Goal: Information Seeking & Learning: Compare options

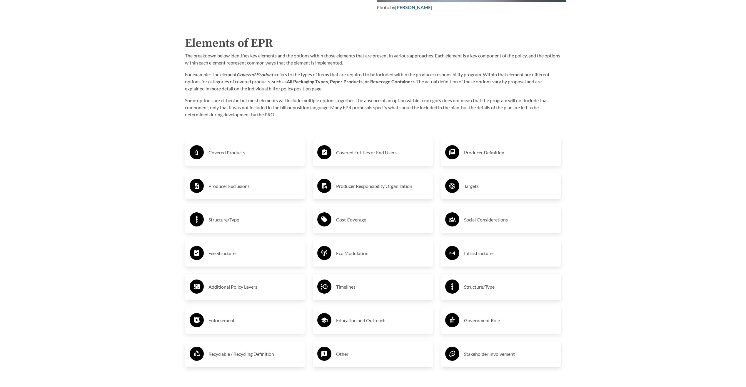
scroll to position [1030, 0]
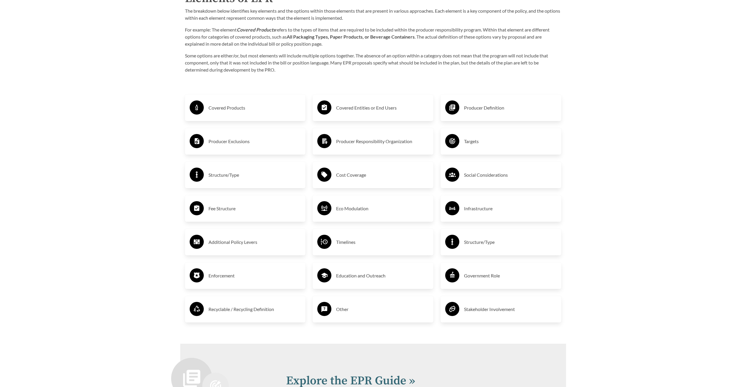
click at [219, 109] on h3 "Covered Products" at bounding box center [255, 107] width 93 height 9
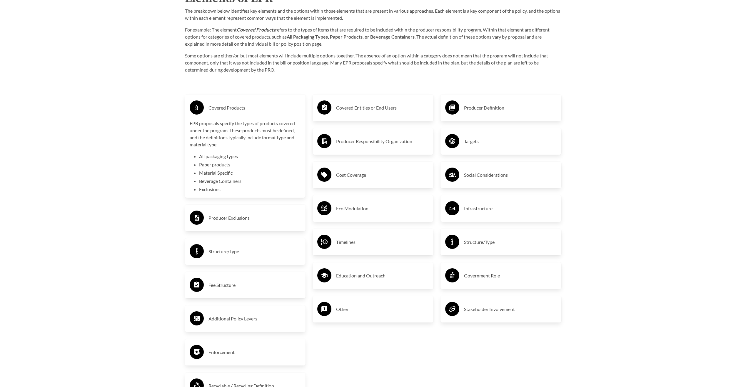
drag, startPoint x: 99, startPoint y: 144, endPoint x: 106, endPoint y: 143, distance: 7.4
click at [225, 102] on div "Covered Products" at bounding box center [246, 107] width 112 height 17
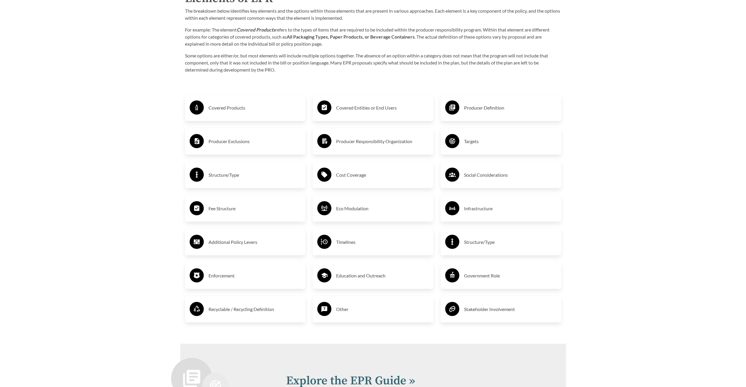
click at [223, 210] on h3 "Fee Structure" at bounding box center [255, 208] width 93 height 9
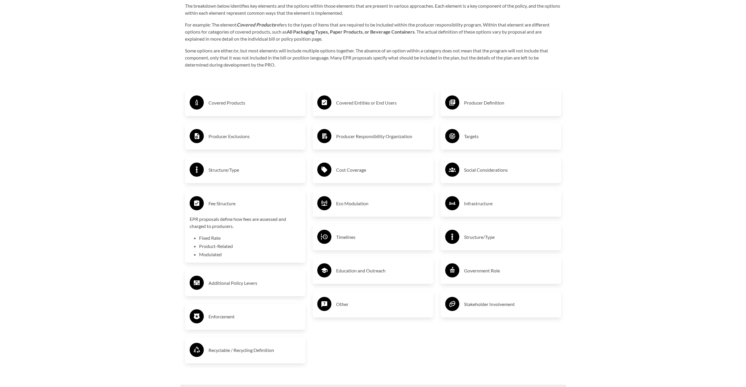
scroll to position [1236, 0]
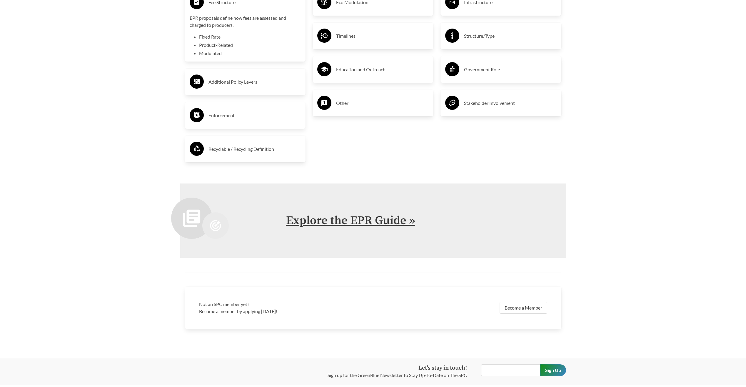
click at [391, 224] on link "Explore the EPR Guide »" at bounding box center [350, 220] width 129 height 15
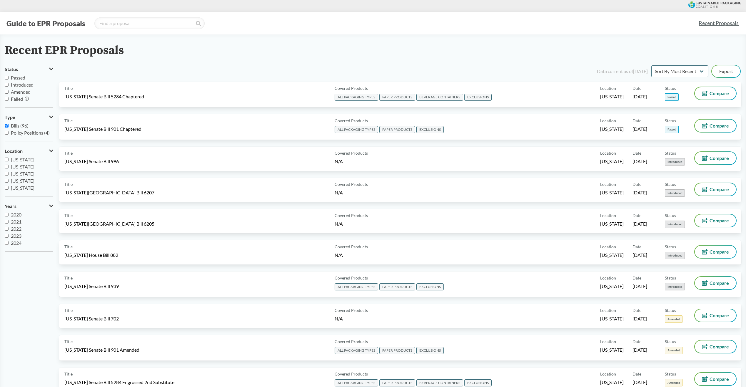
click at [7, 76] on input "Passed" at bounding box center [7, 78] width 4 height 4
checkbox input "true"
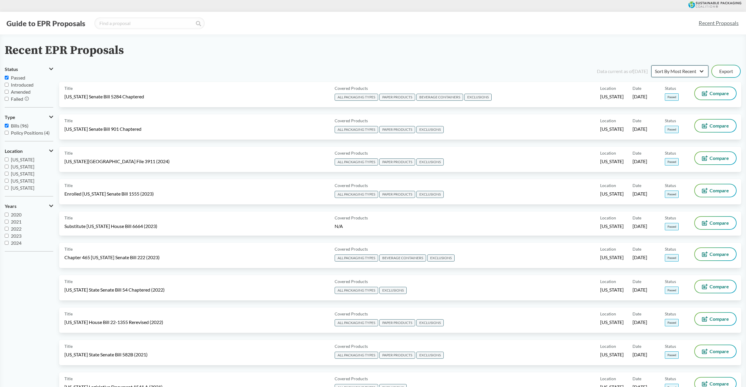
click at [702, 70] on select "Sort By Most Recent Sort By Status" at bounding box center [680, 71] width 57 height 12
click at [652, 65] on select "Sort By Most Recent Sort By Status" at bounding box center [680, 71] width 57 height 12
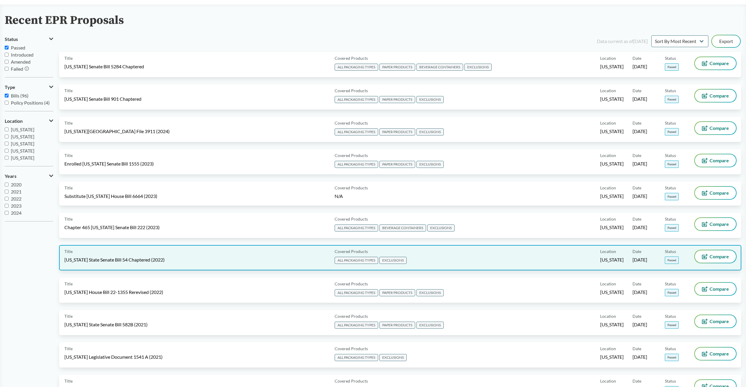
scroll to position [144, 0]
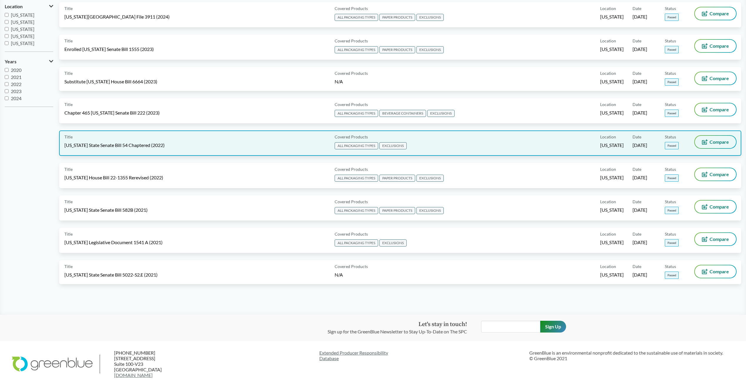
click at [712, 142] on span "Compare" at bounding box center [719, 141] width 19 height 5
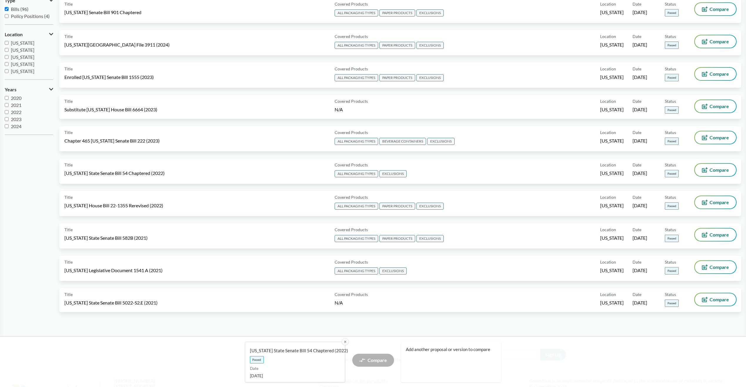
scroll to position [0, 0]
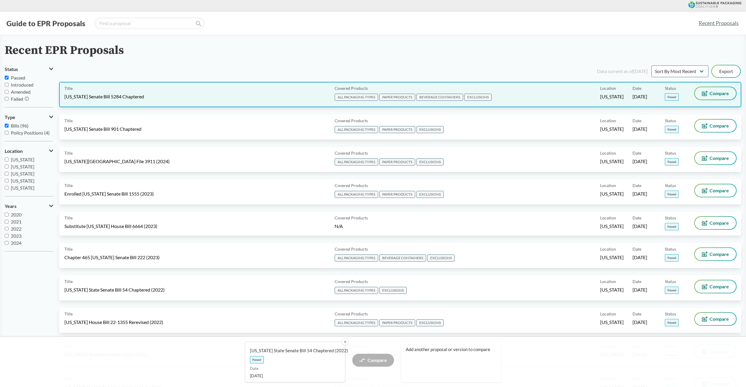
click at [714, 90] on button "Compare" at bounding box center [715, 93] width 41 height 12
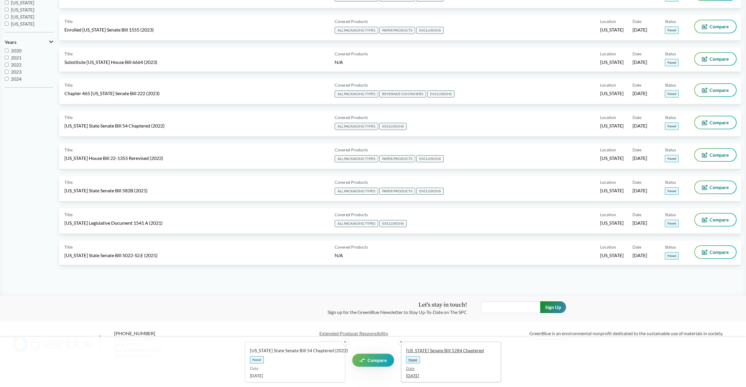
scroll to position [194, 0]
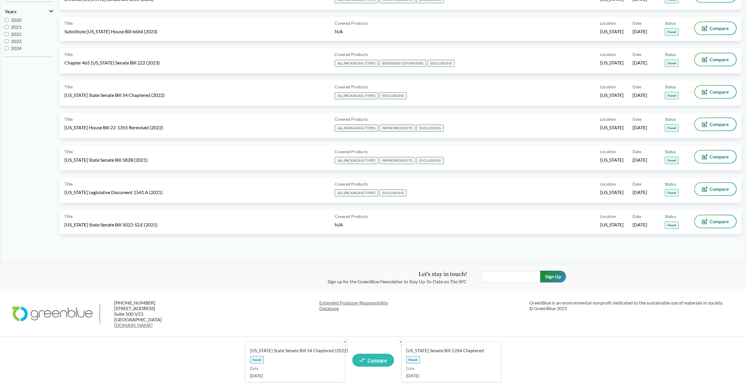
click at [374, 360] on span "Compare" at bounding box center [377, 359] width 19 height 5
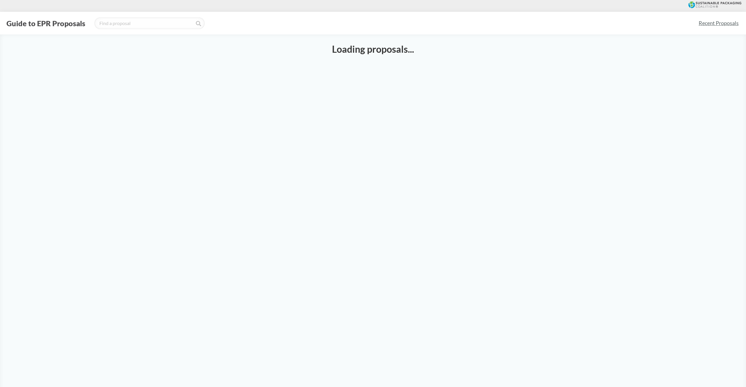
select select "SB54CH"
select select "SB5284C"
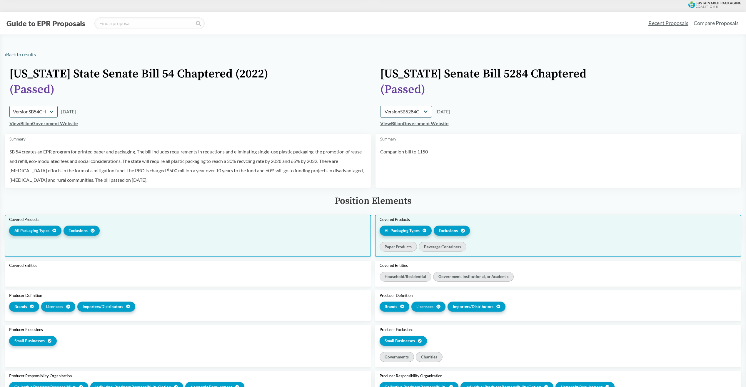
click at [449, 231] on span "Exclusions" at bounding box center [448, 230] width 19 height 6
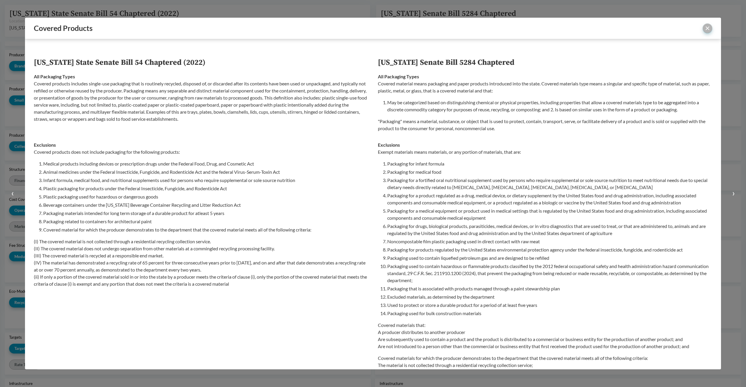
click at [707, 27] on button "close" at bounding box center [707, 28] width 9 height 9
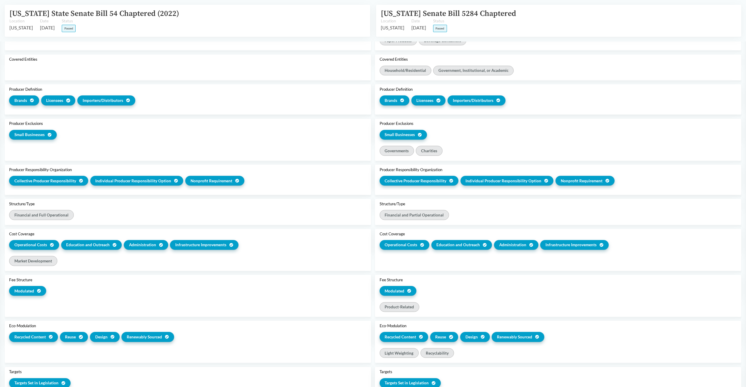
scroll to position [240, 0]
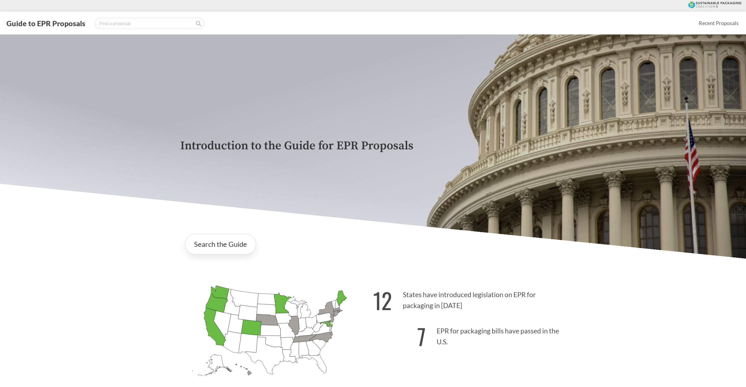
scroll to position [1235, 0]
